Goal: Information Seeking & Learning: Learn about a topic

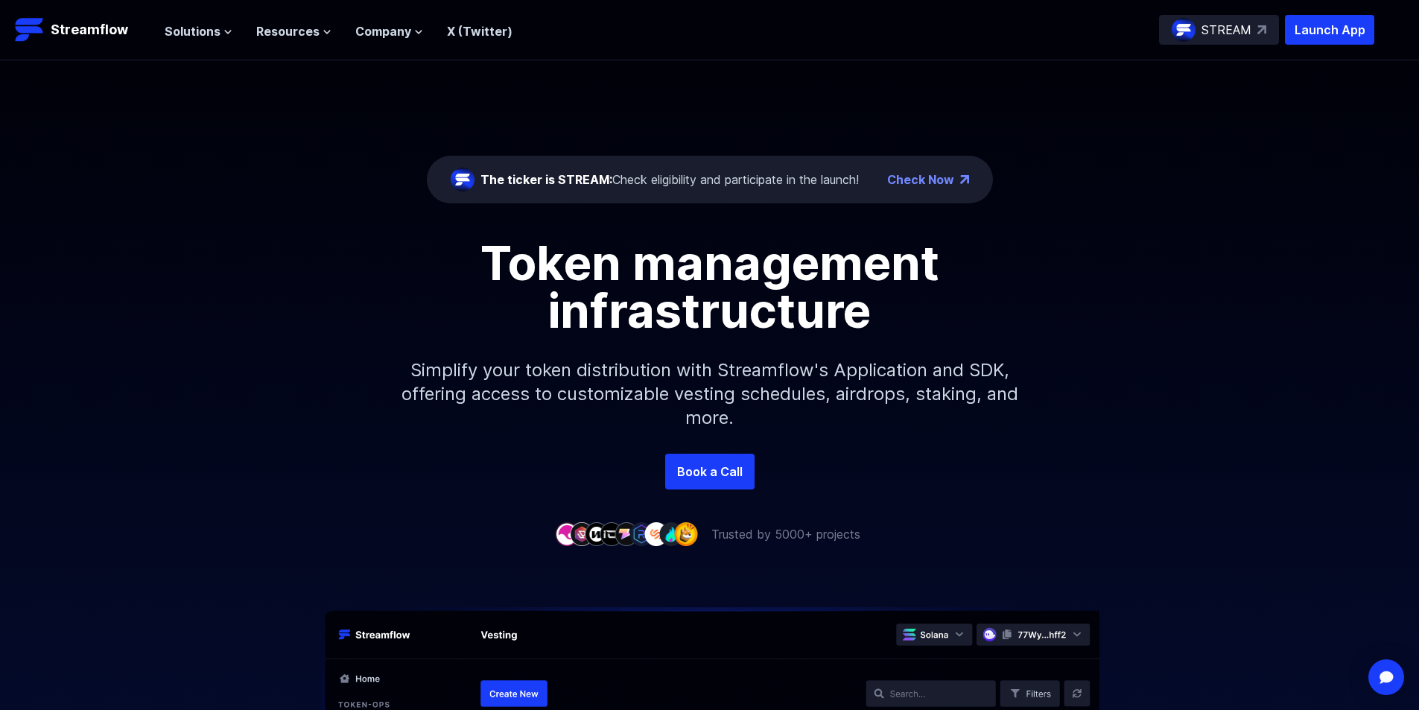
click at [189, 30] on span "Solutions" at bounding box center [193, 31] width 56 height 18
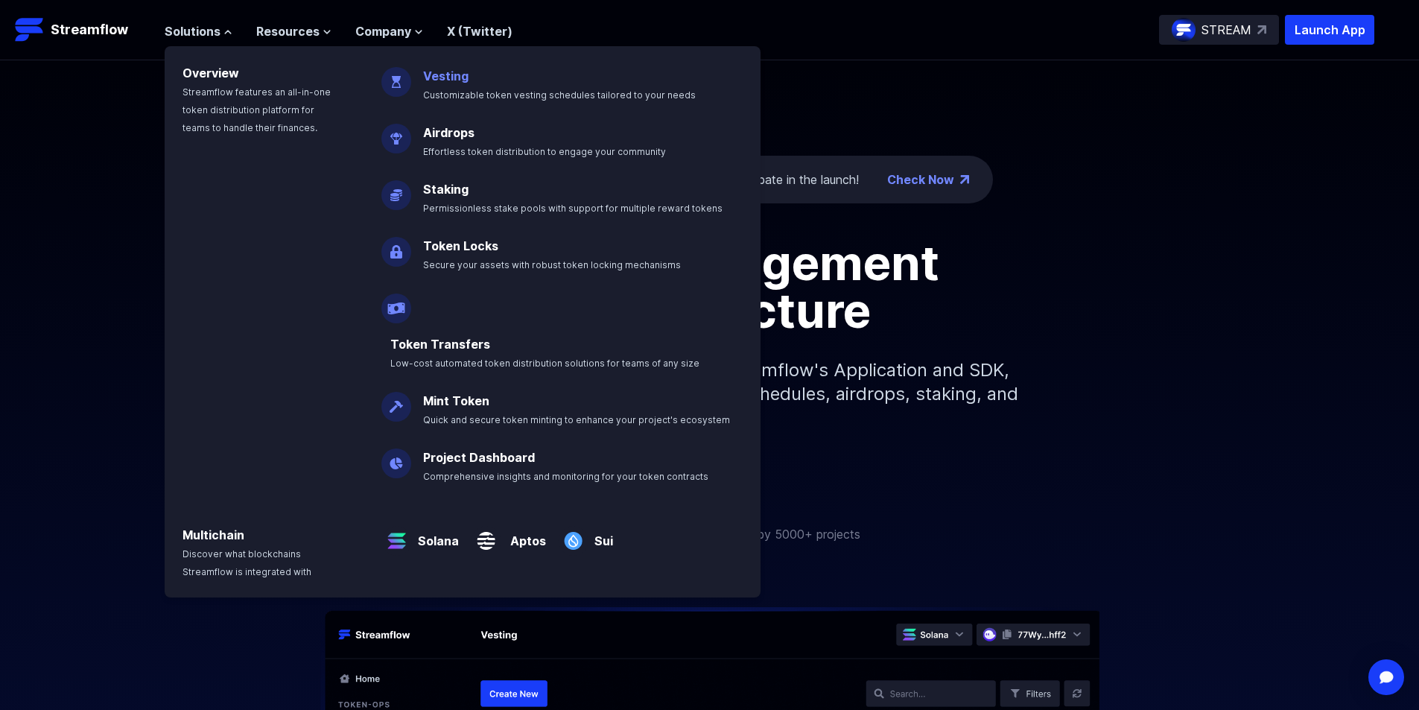
click at [435, 77] on link "Vesting" at bounding box center [445, 76] width 45 height 15
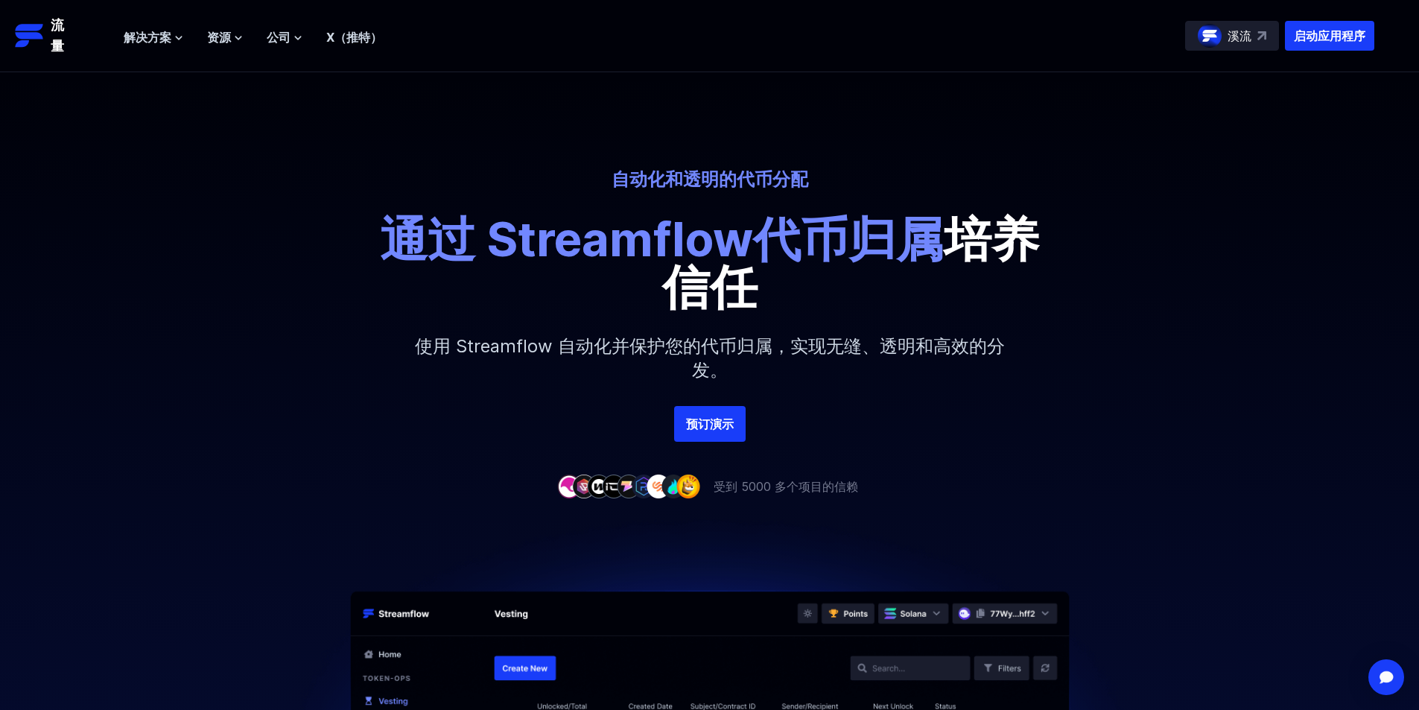
click at [1242, 272] on div "自动化和透明的代币分配 通过 Streamflow代币归属 培养信任 使用 Streamflow 自动化并保护您的代币归属，实现无缝、透明和高效的分发。" at bounding box center [709, 287] width 1419 height 238
click at [1322, 29] on font "启动应用程序" at bounding box center [1330, 35] width 72 height 15
